Goal: Find specific page/section: Find specific page/section

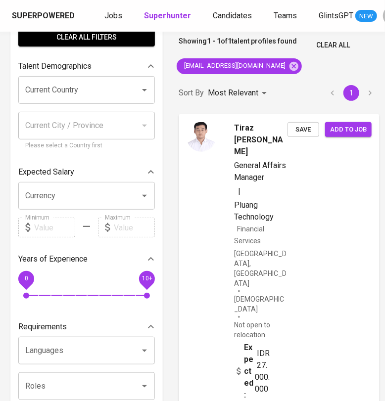
scroll to position [0, 1]
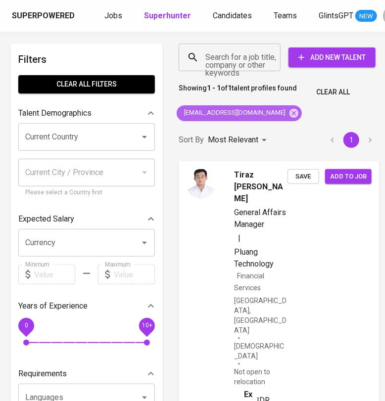
click at [288, 111] on icon at bounding box center [293, 113] width 11 height 11
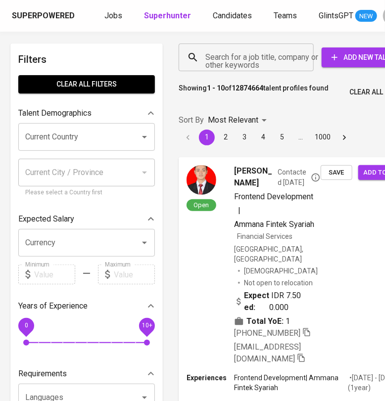
click at [237, 64] on input "Search for a job title, company or other keywords" at bounding box center [249, 57] width 92 height 19
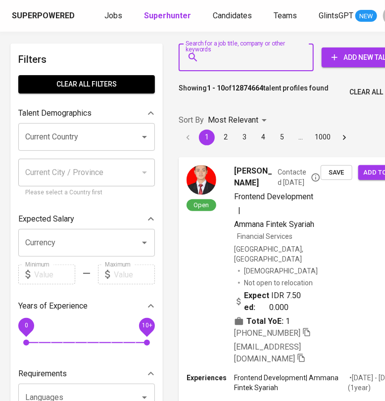
paste input "[EMAIL_ADDRESS][DOMAIN_NAME]"
type input "[EMAIL_ADDRESS][DOMAIN_NAME]"
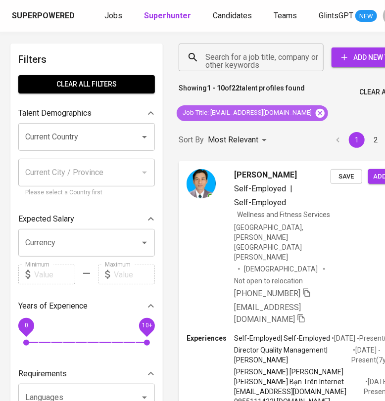
click at [315, 114] on icon at bounding box center [320, 113] width 11 height 11
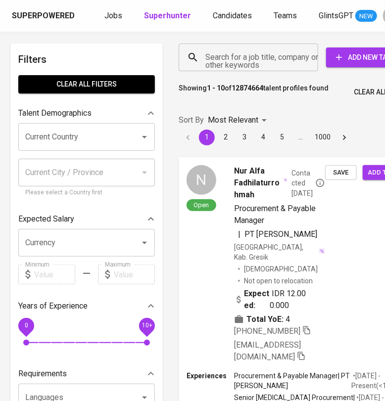
click at [236, 59] on input "Search for a job title, company or other keywords" at bounding box center [251, 57] width 96 height 19
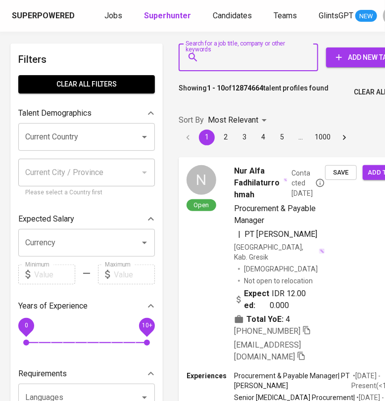
paste input "[EMAIL_ADDRESS][DOMAIN_NAME]"
type input "[EMAIL_ADDRESS][DOMAIN_NAME]"
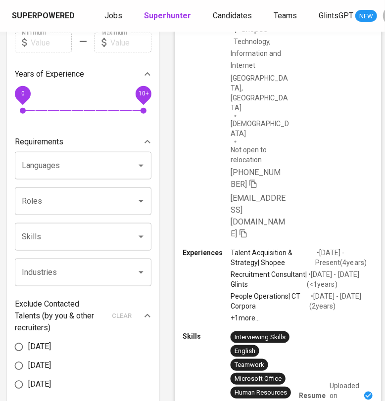
scroll to position [247, 5]
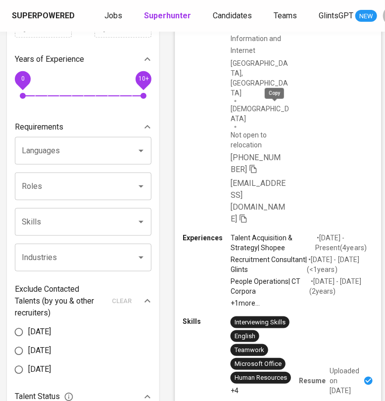
click at [258, 164] on icon "button" at bounding box center [253, 168] width 9 height 9
